Goal: Task Accomplishment & Management: Manage account settings

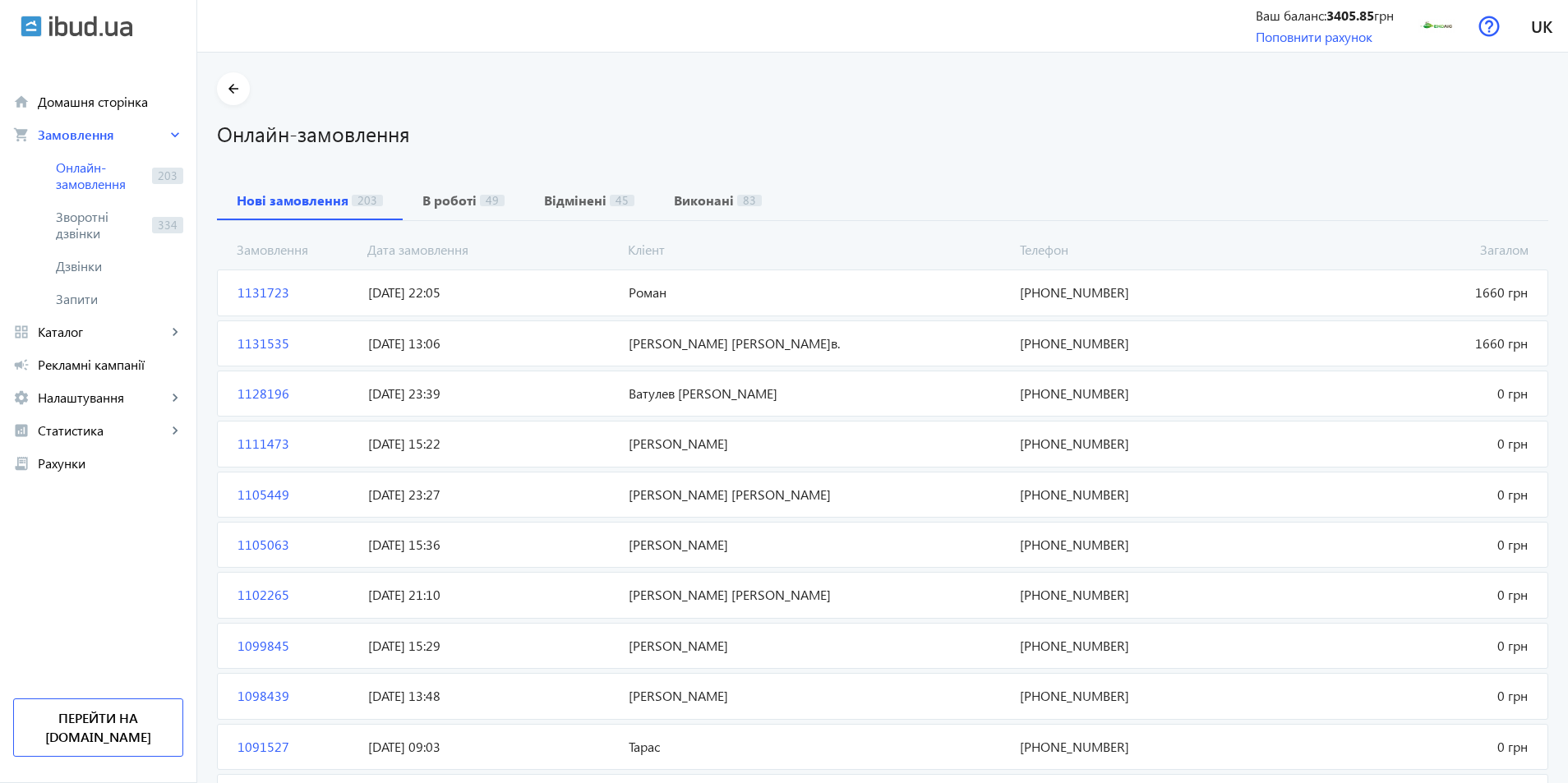
click at [708, 297] on span "Роман" at bounding box center [817, 292] width 391 height 18
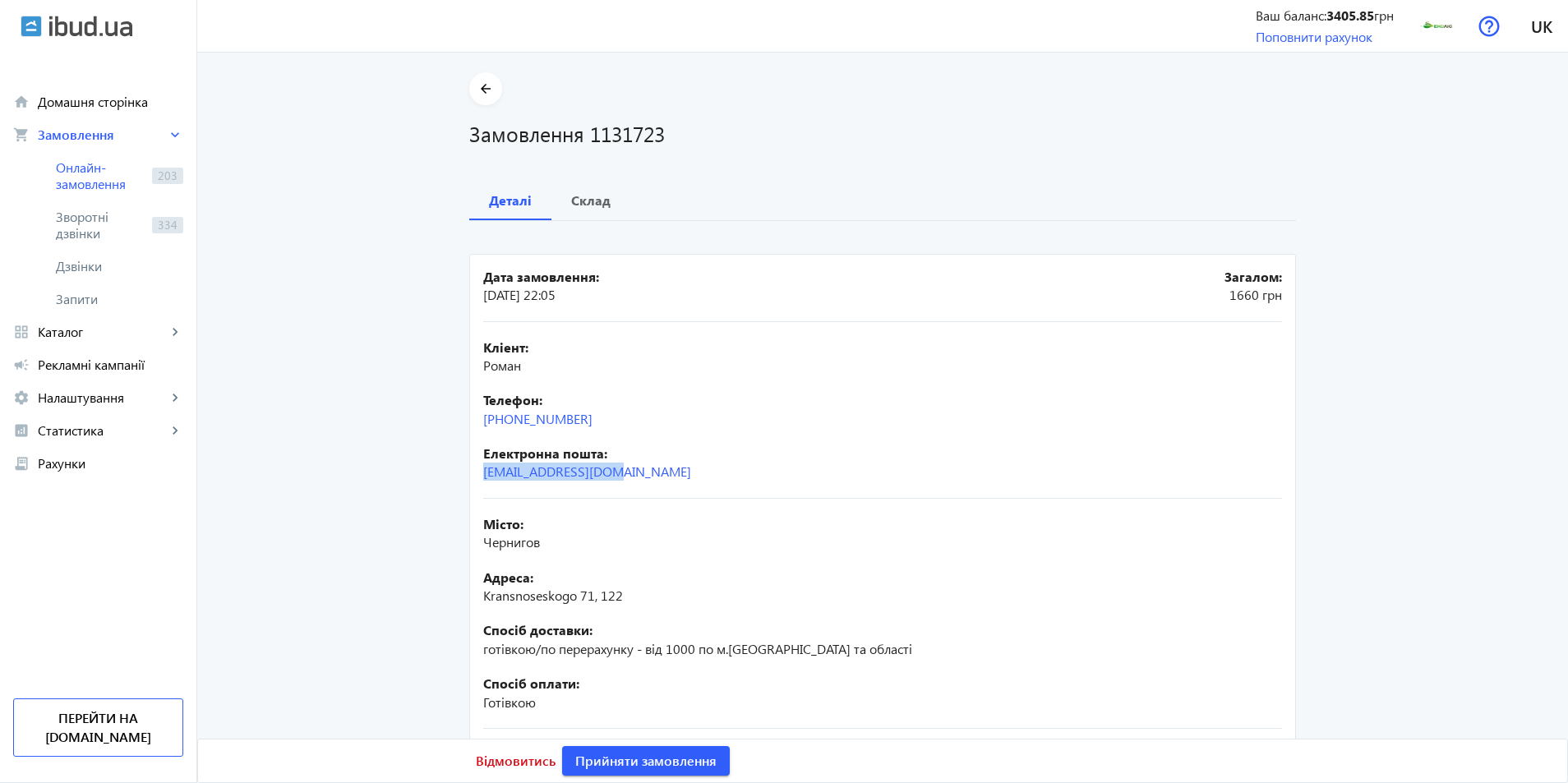
drag, startPoint x: 629, startPoint y: 467, endPoint x: 477, endPoint y: 474, distance: 152.2
click at [477, 474] on mat-card "Дата замовлення: [DATE] 22:05 Загалом: 1660 [PERSON_NAME]: Роман Телефон: [PHON…" at bounding box center [882, 545] width 826 height 583
copy link "[EMAIL_ADDRESS][DOMAIN_NAME]"
click at [623, 763] on span "Прийняти замовлення" at bounding box center [646, 761] width 142 height 18
click at [644, 760] on span "Замовлення опрацьоване" at bounding box center [656, 761] width 161 height 18
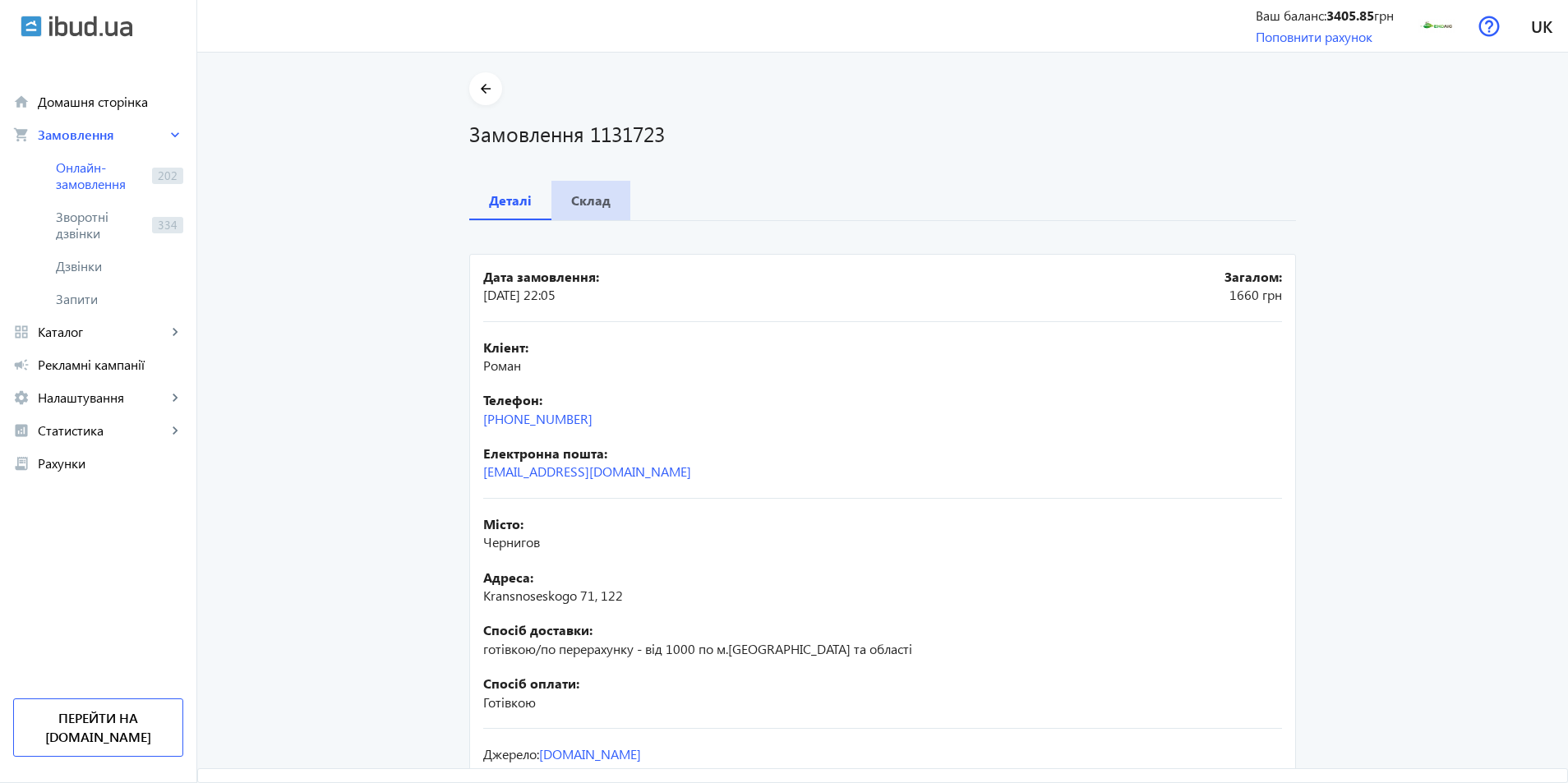
click at [588, 204] on b "Склад" at bounding box center [591, 200] width 39 height 13
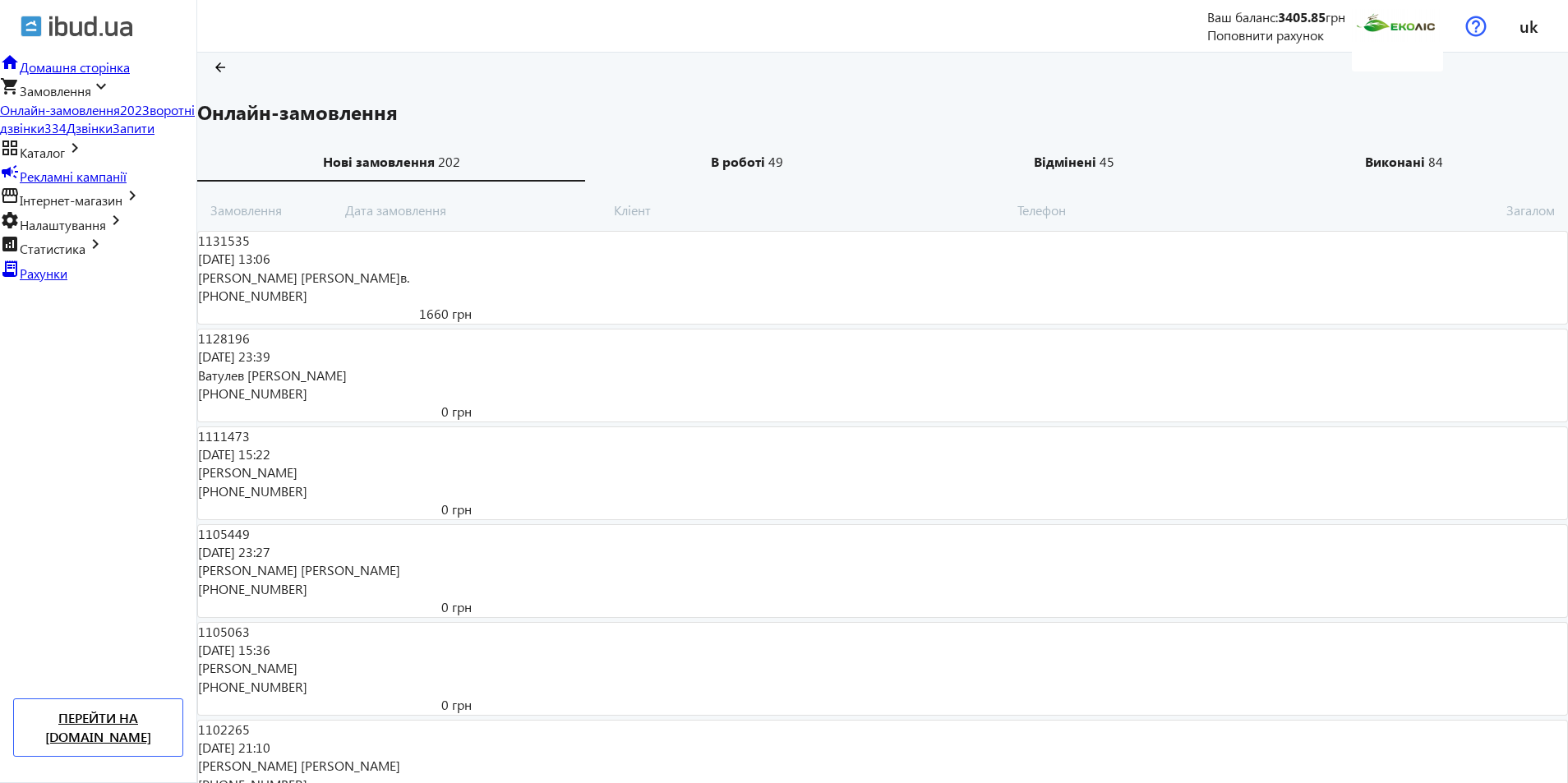
click at [609, 287] on span "[PERSON_NAME] [PERSON_NAME]в." at bounding box center [404, 278] width 411 height 18
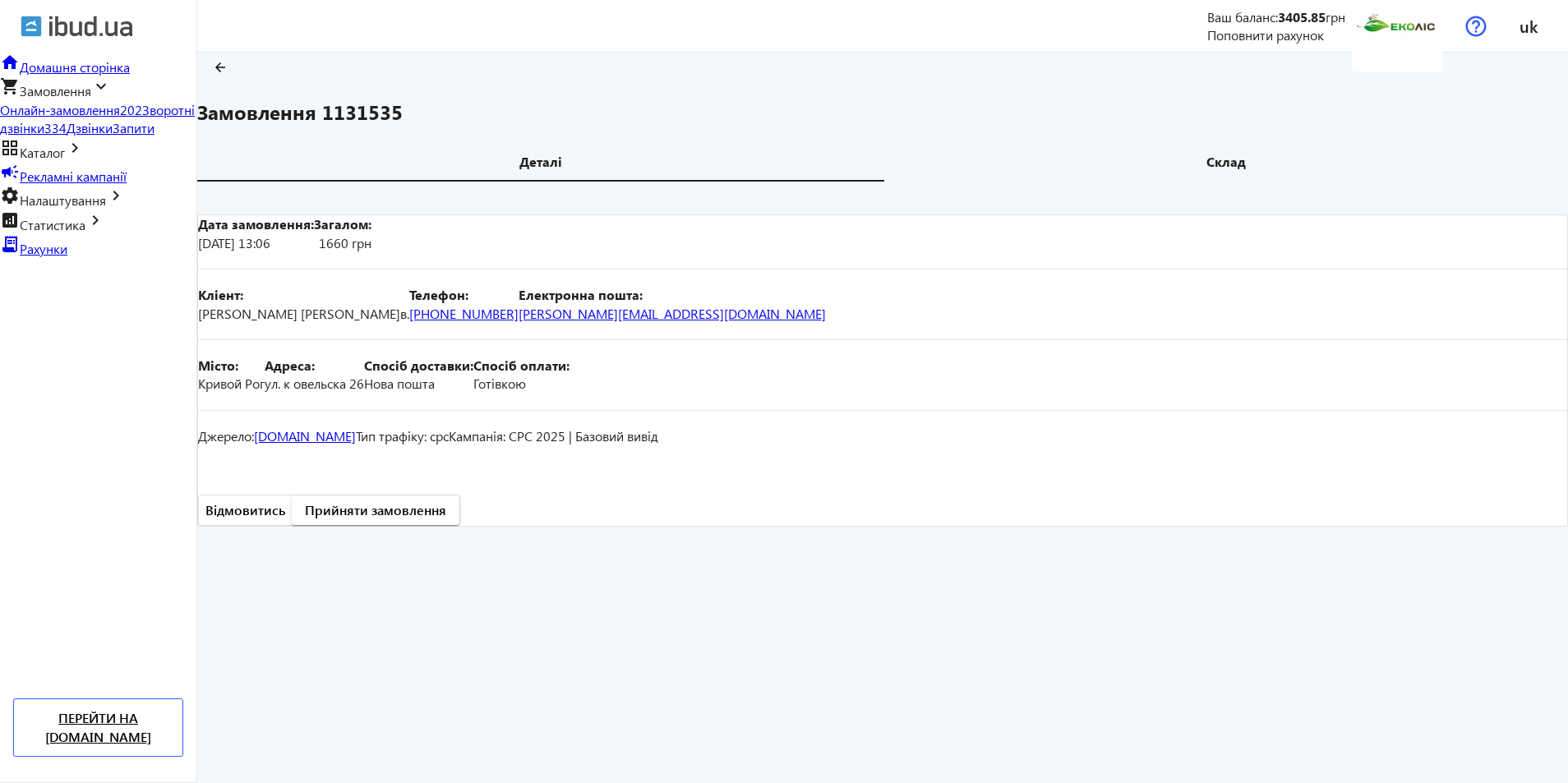
scroll to position [114, 0]
drag, startPoint x: 659, startPoint y: 358, endPoint x: 473, endPoint y: 361, distance: 186.0
click at [475, 361] on mat-card "Дата замовлення: [DATE] 13:06 Загалом: 1660 [PERSON_NAME]: ялковский [PERSON_NA…" at bounding box center [883, 370] width 1371 height 312
copy link "[PERSON_NAME][EMAIL_ADDRESS][DOMAIN_NAME]"
click at [446, 519] on span "Прийняти замовлення" at bounding box center [376, 510] width 142 height 18
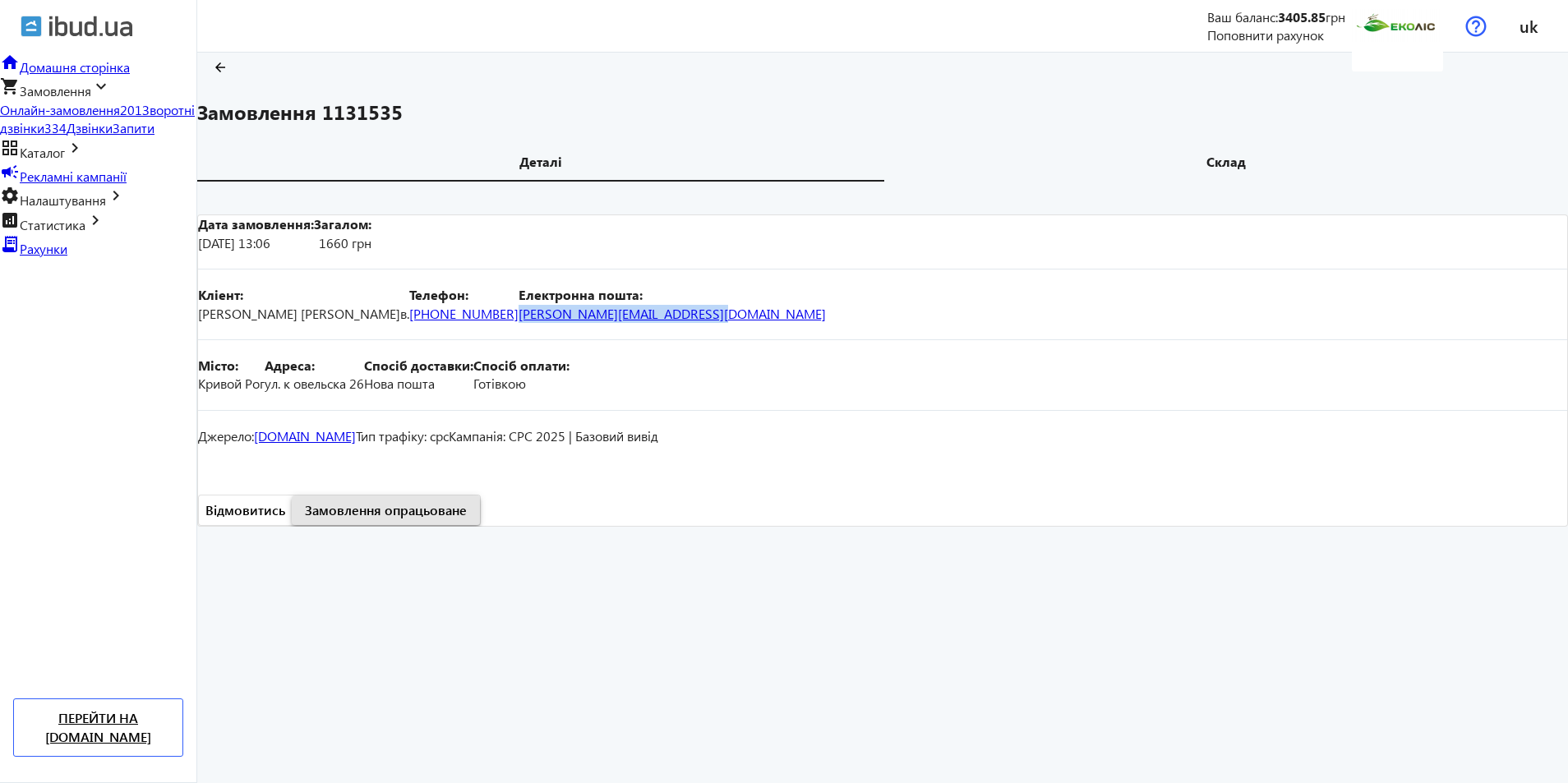
click at [466, 519] on span "Замовлення опрацьоване" at bounding box center [386, 510] width 161 height 18
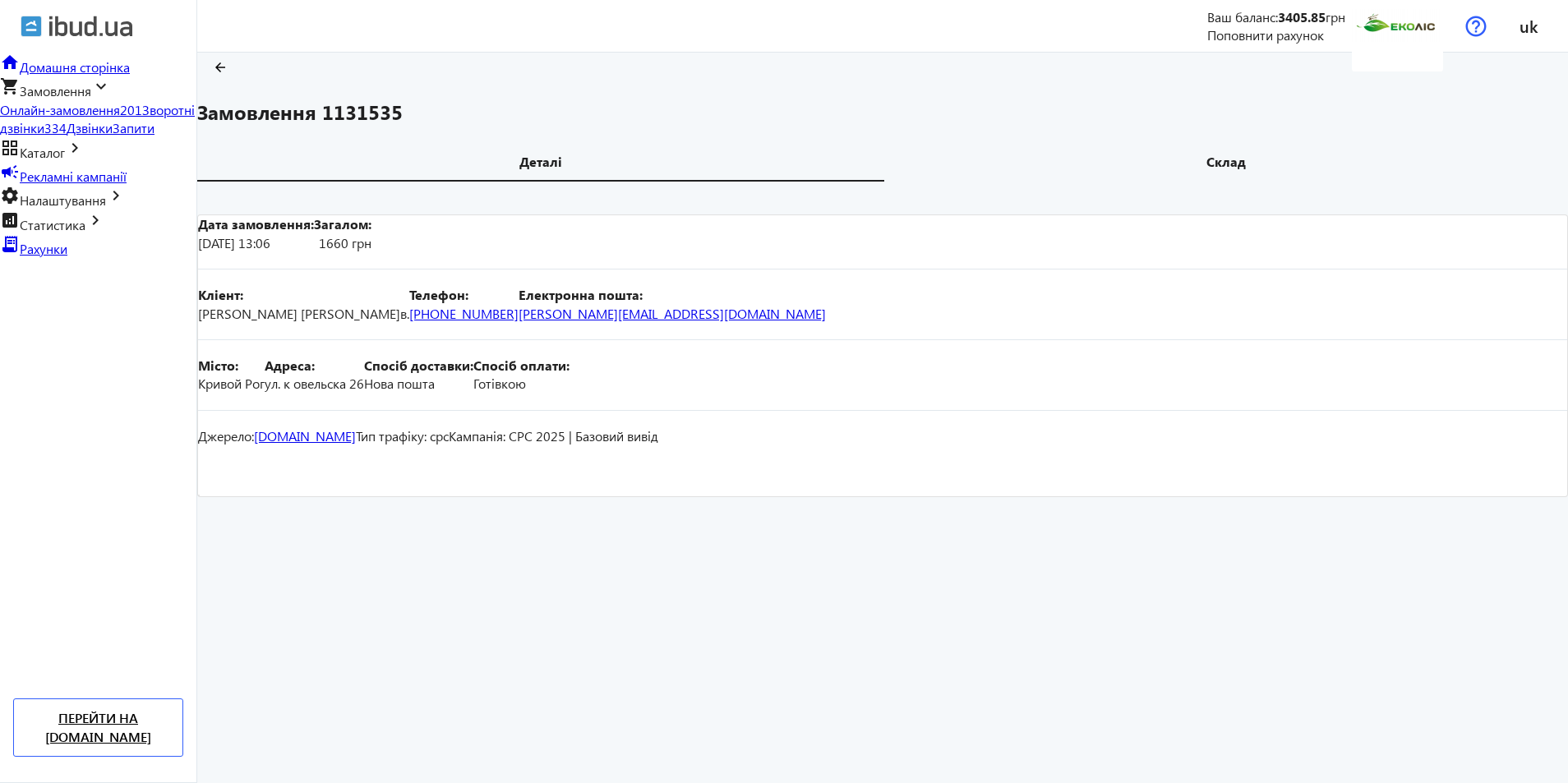
click at [1206, 155] on b "Склад" at bounding box center [1226, 161] width 39 height 13
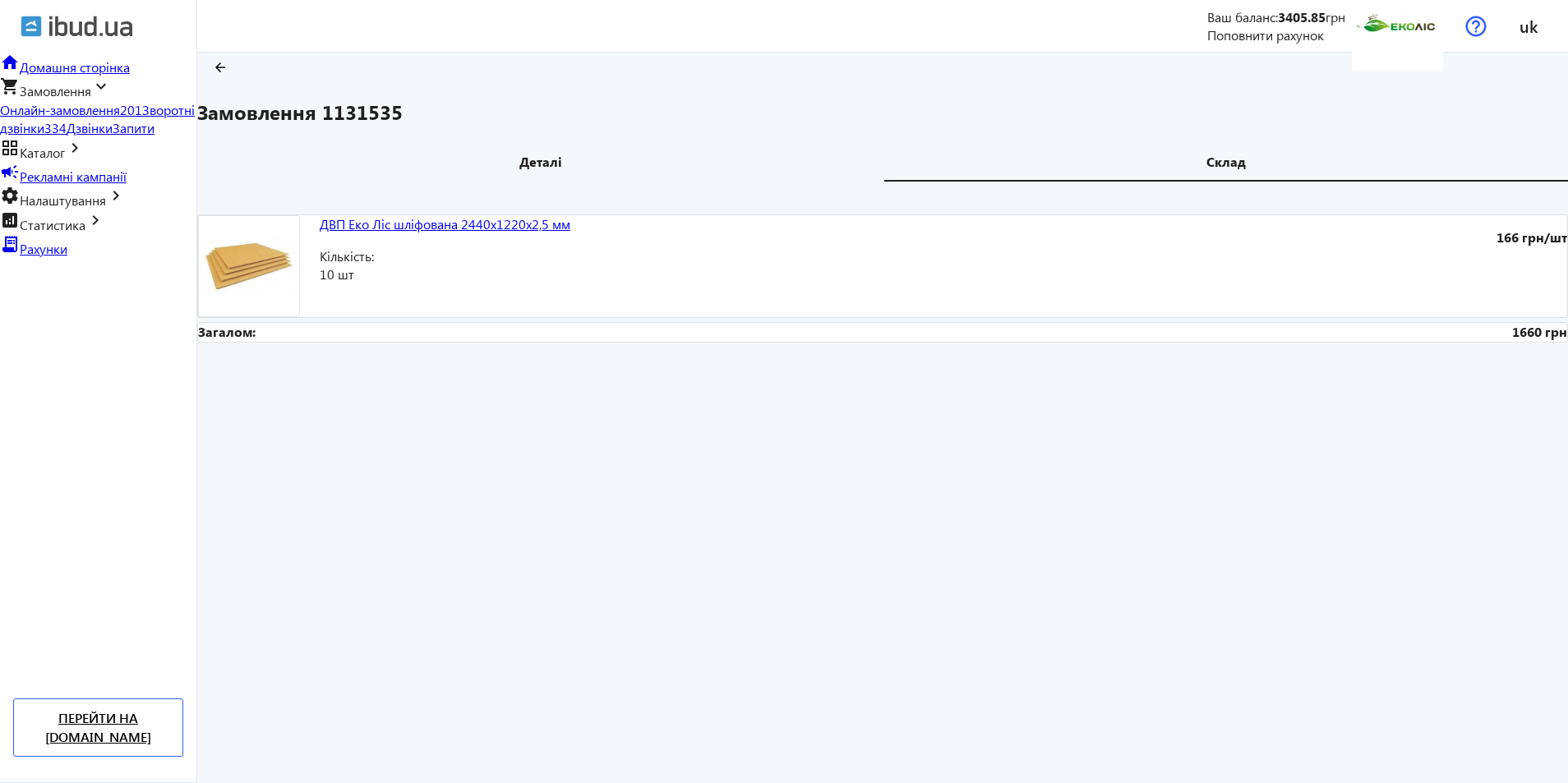
click at [506, 92] on section "arrow_back Замовлення 1131535" at bounding box center [883, 90] width 1371 height 74
click at [519, 169] on b "Деталі" at bounding box center [541, 161] width 43 height 13
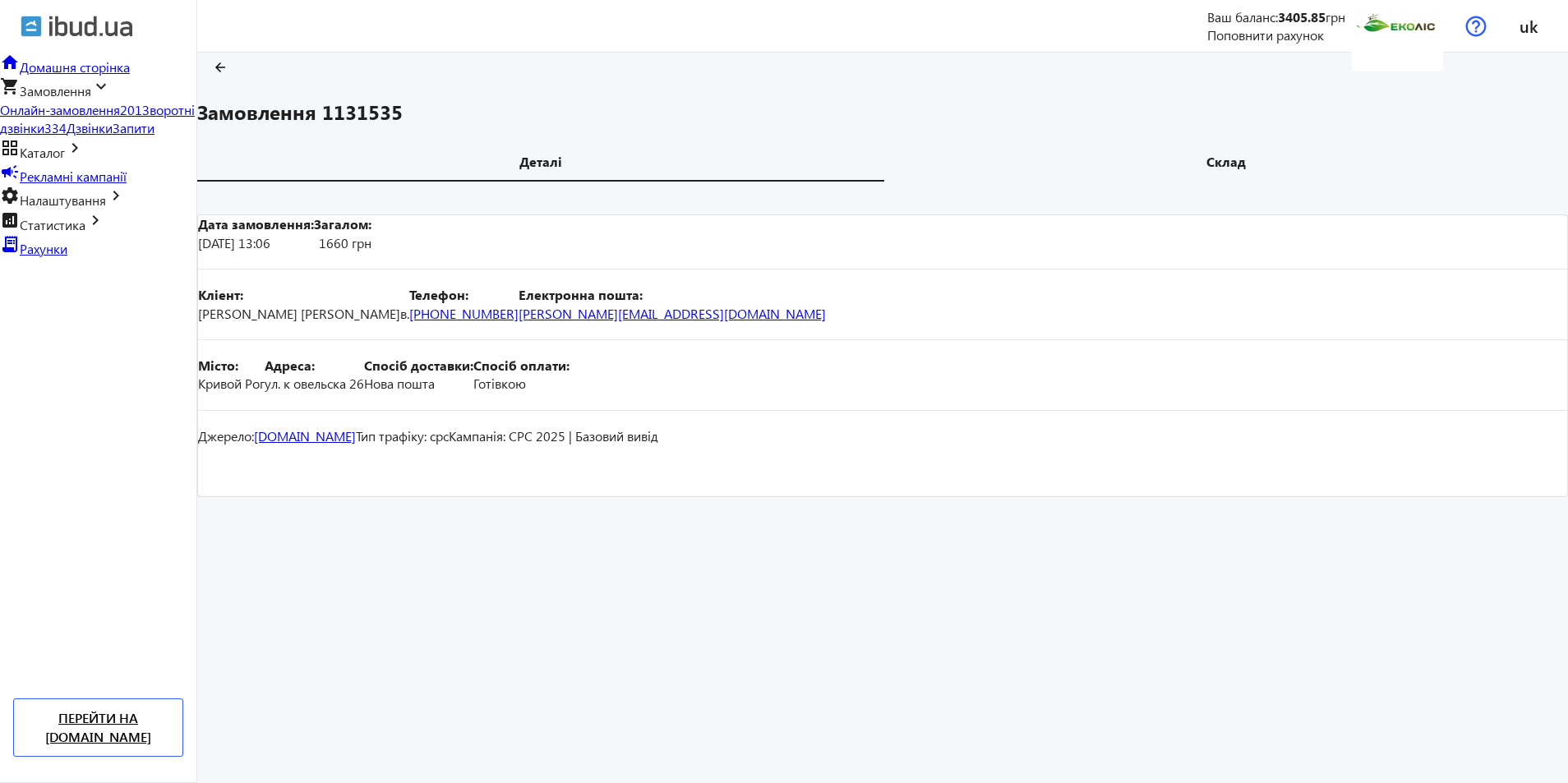
scroll to position [114, 0]
click at [570, 394] on div "Спосіб оплати: Готівкою" at bounding box center [521, 375] width 96 height 37
